Goal: Find contact information: Find contact information

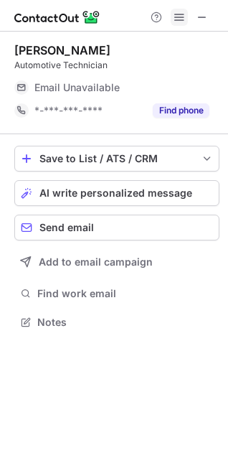
scroll to position [6, 6]
click at [190, 67] on div "Automotive Technician" at bounding box center [116, 65] width 205 height 13
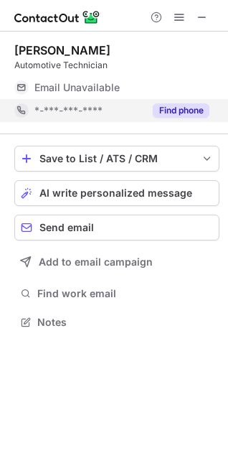
click at [190, 116] on button "Find phone" at bounding box center [181, 110] width 57 height 14
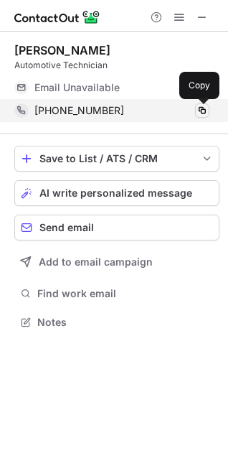
click at [197, 113] on span at bounding box center [202, 110] width 11 height 11
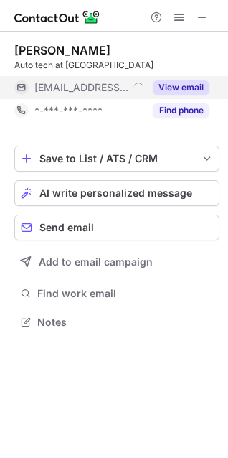
click at [183, 88] on button "View email" at bounding box center [181, 87] width 57 height 14
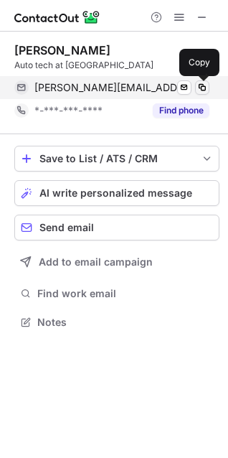
click at [201, 89] on span at bounding box center [202, 87] width 11 height 11
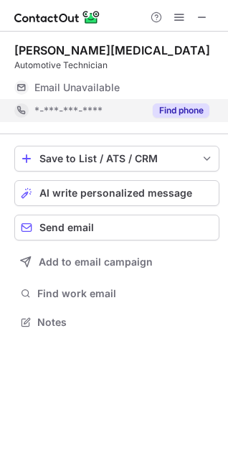
click at [177, 108] on button "Find phone" at bounding box center [181, 110] width 57 height 14
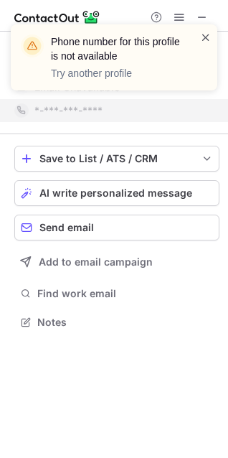
click at [207, 39] on span at bounding box center [205, 37] width 11 height 14
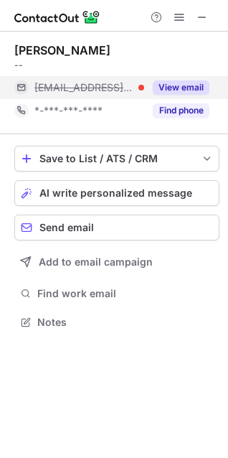
click at [168, 89] on button "View email" at bounding box center [181, 87] width 57 height 14
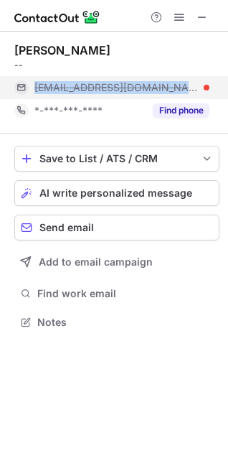
drag, startPoint x: 182, startPoint y: 88, endPoint x: 31, endPoint y: 89, distance: 150.8
click at [31, 89] on div "[EMAIL_ADDRESS][DOMAIN_NAME]" at bounding box center [111, 87] width 195 height 23
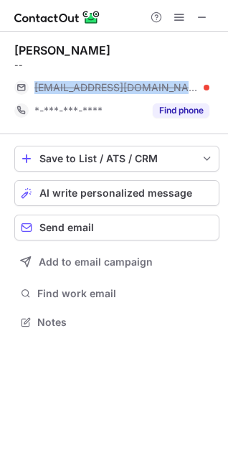
copy div "[EMAIL_ADDRESS][DOMAIN_NAME]"
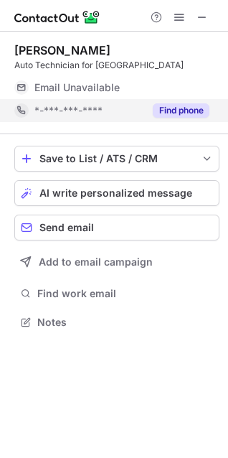
click at [185, 106] on button "Find phone" at bounding box center [181, 110] width 57 height 14
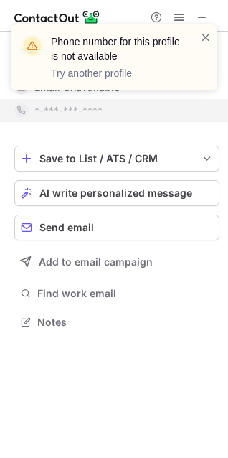
click at [205, 35] on span at bounding box center [205, 37] width 11 height 14
